Goal: Download file/media

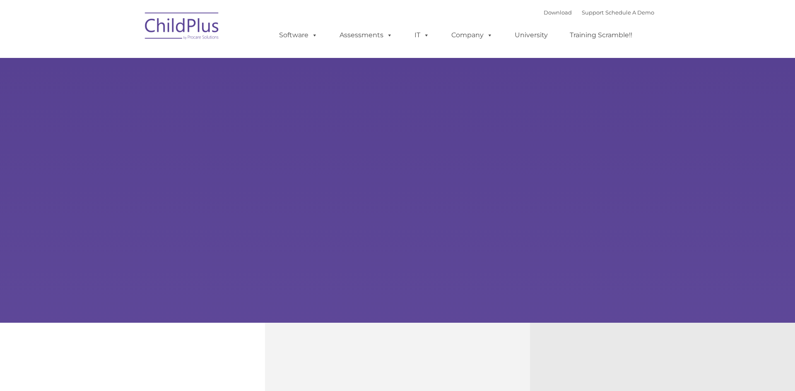
select select "MEDIUM"
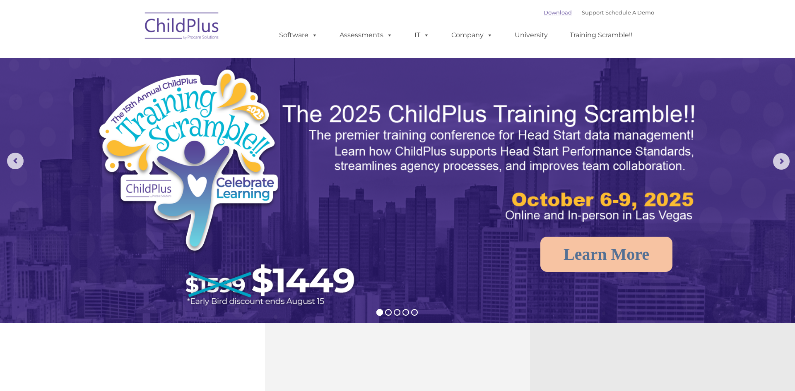
click at [552, 12] on link "Download" at bounding box center [558, 12] width 28 height 7
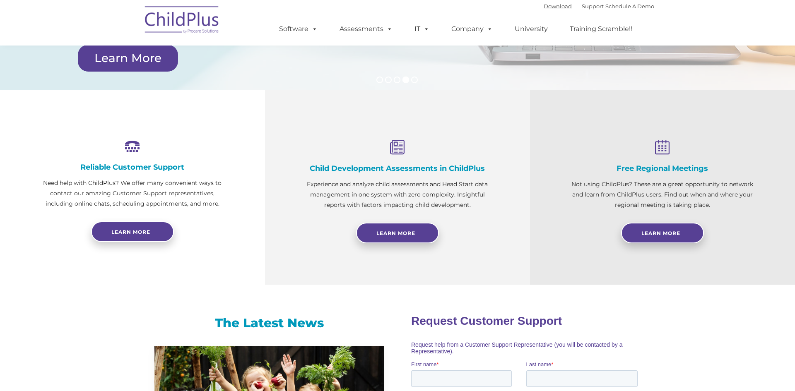
scroll to position [236, 0]
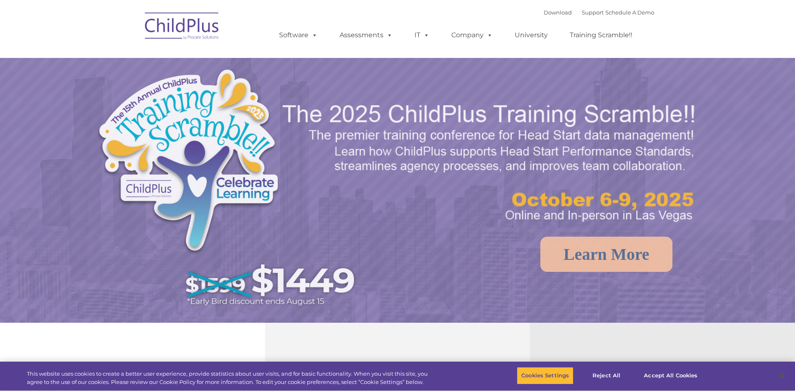
select select "MEDIUM"
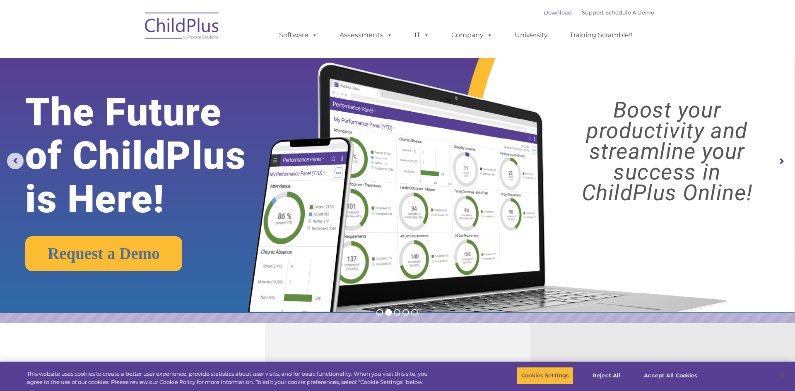
click at [544, 13] on link "Download" at bounding box center [558, 12] width 28 height 7
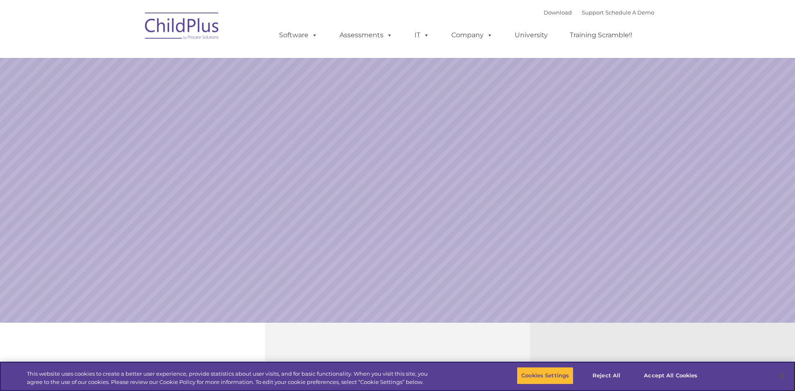
select select "MEDIUM"
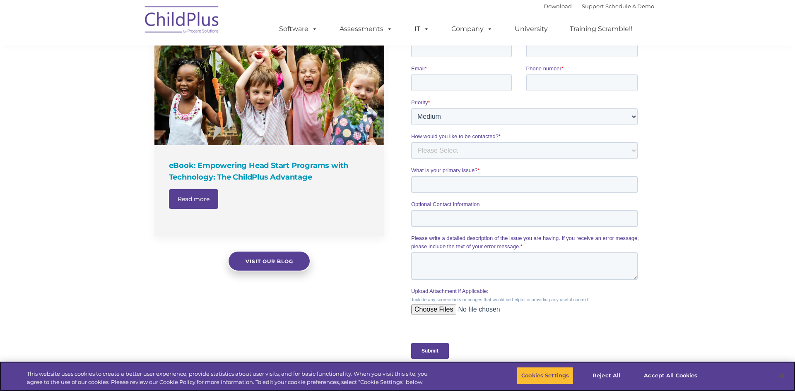
scroll to position [802, 0]
